Goal: Information Seeking & Learning: Learn about a topic

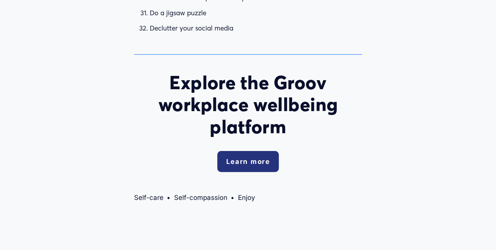
scroll to position [1123, 0]
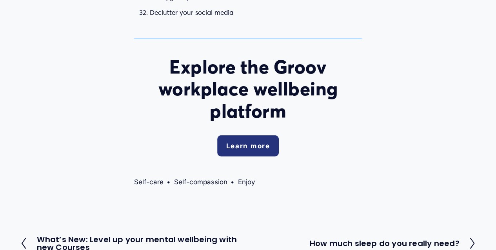
click at [251, 147] on link "Learn more" at bounding box center [247, 146] width 61 height 21
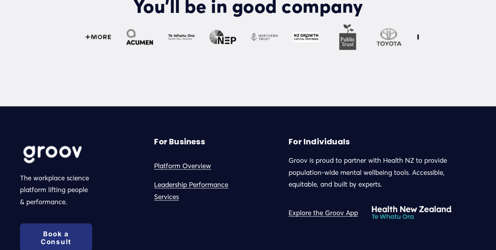
scroll to position [631, 0]
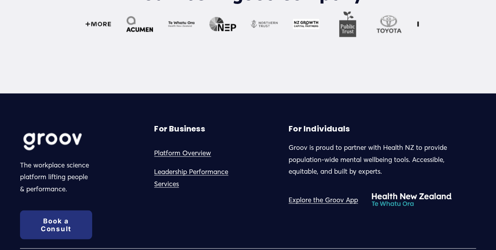
click at [394, 217] on div "The workplace science platform lifting people & performance. Book a Consult For…" at bounding box center [248, 246] width 496 height 273
click at [328, 194] on link "Explore the Groov App" at bounding box center [322, 200] width 69 height 12
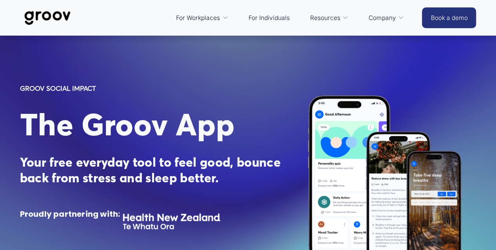
scroll to position [16, 0]
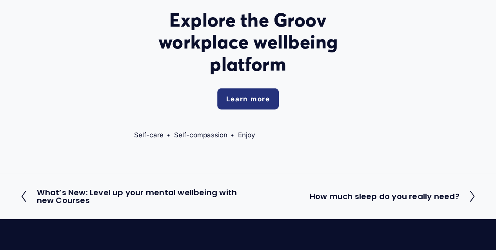
scroll to position [1196, 0]
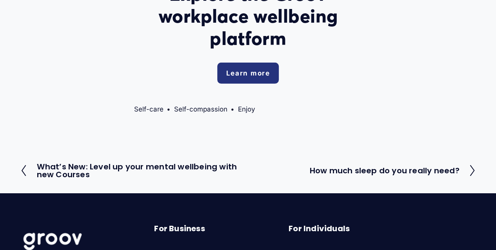
click at [254, 76] on link "Learn more" at bounding box center [247, 73] width 61 height 21
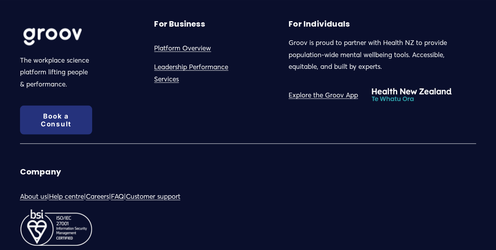
scroll to position [772, 0]
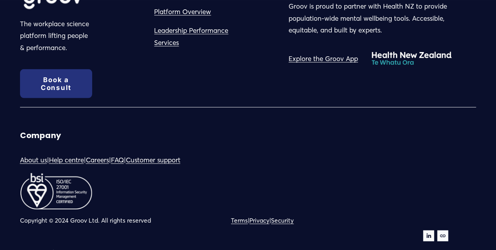
click at [337, 53] on link "Explore the Groov App" at bounding box center [322, 59] width 69 height 12
